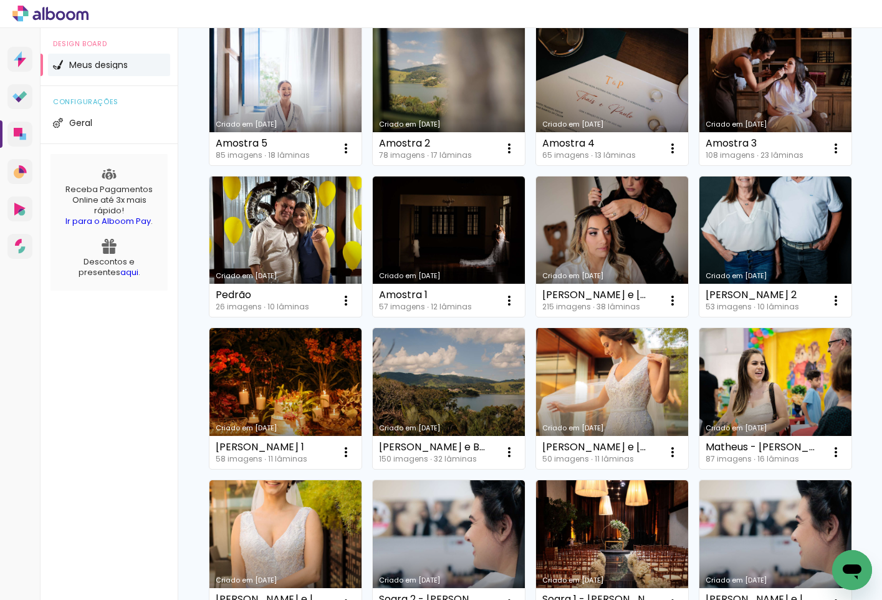
scroll to position [425, 0]
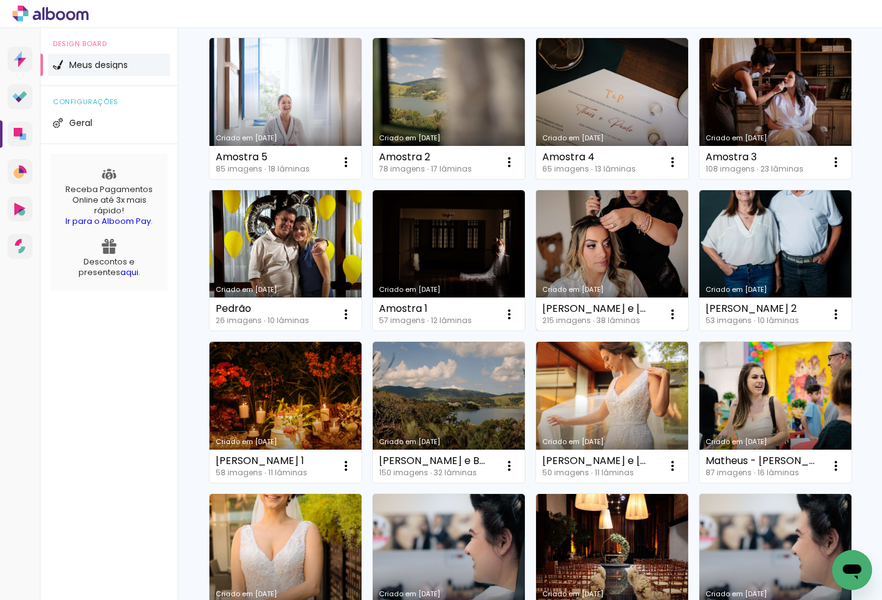
click at [595, 266] on link "Criado em [DATE]" at bounding box center [612, 260] width 152 height 141
